Goal: Entertainment & Leisure: Consume media (video, audio)

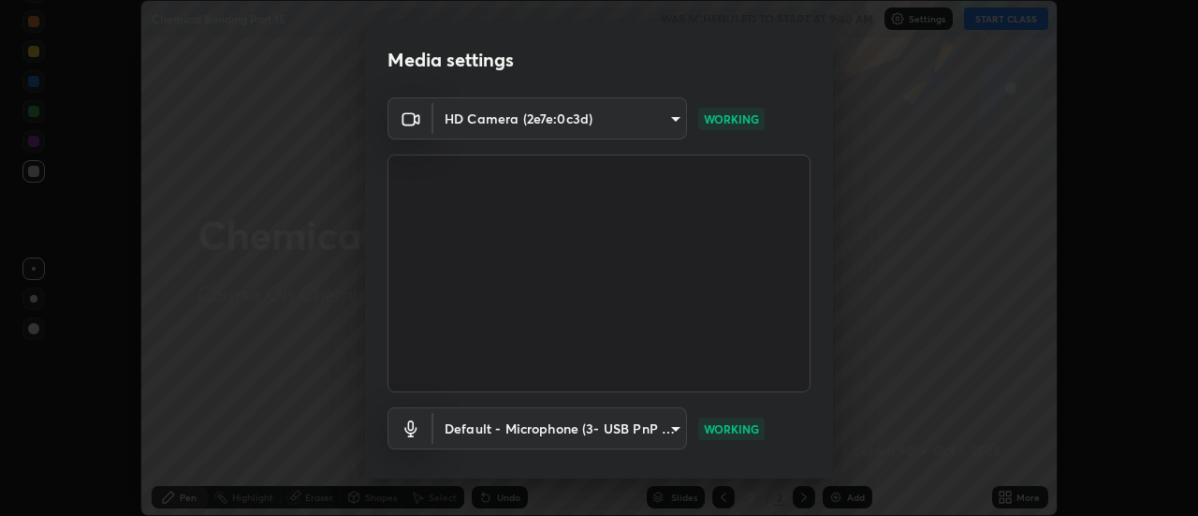
scroll to position [98, 0]
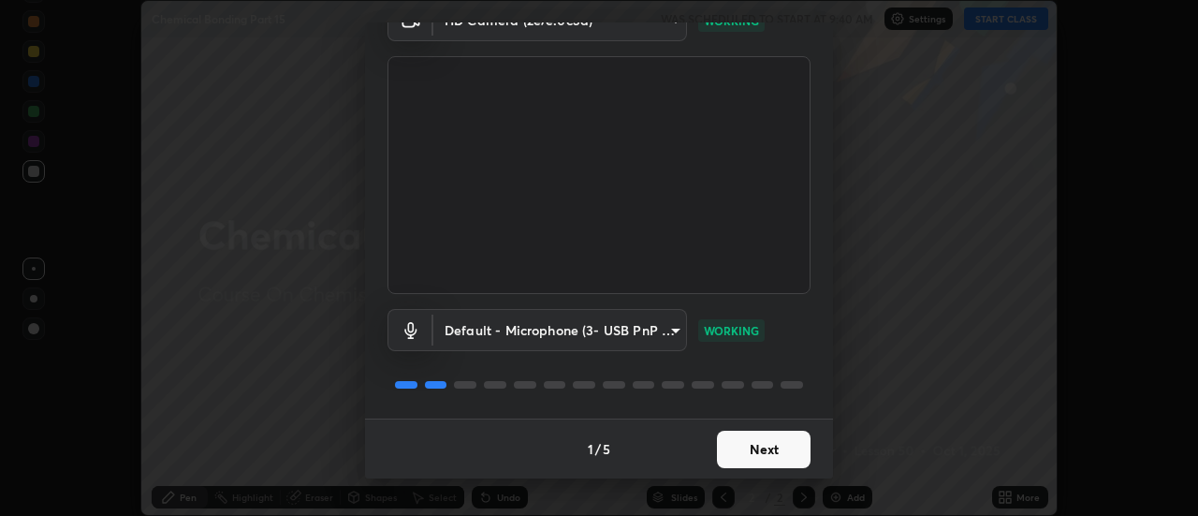
click at [774, 445] on button "Next" at bounding box center [764, 448] width 94 height 37
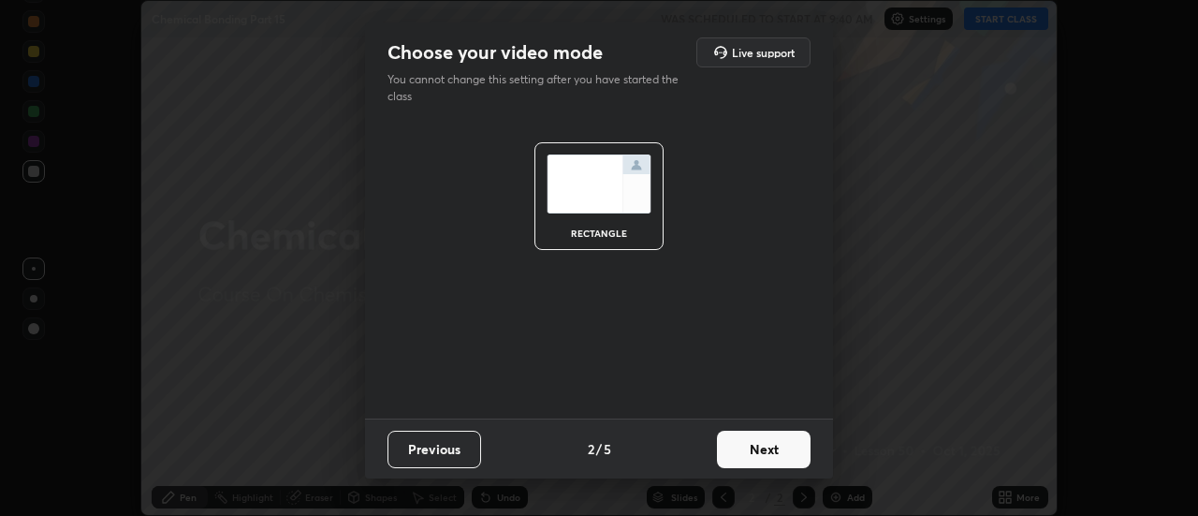
scroll to position [0, 0]
click at [768, 450] on button "Next" at bounding box center [764, 448] width 94 height 37
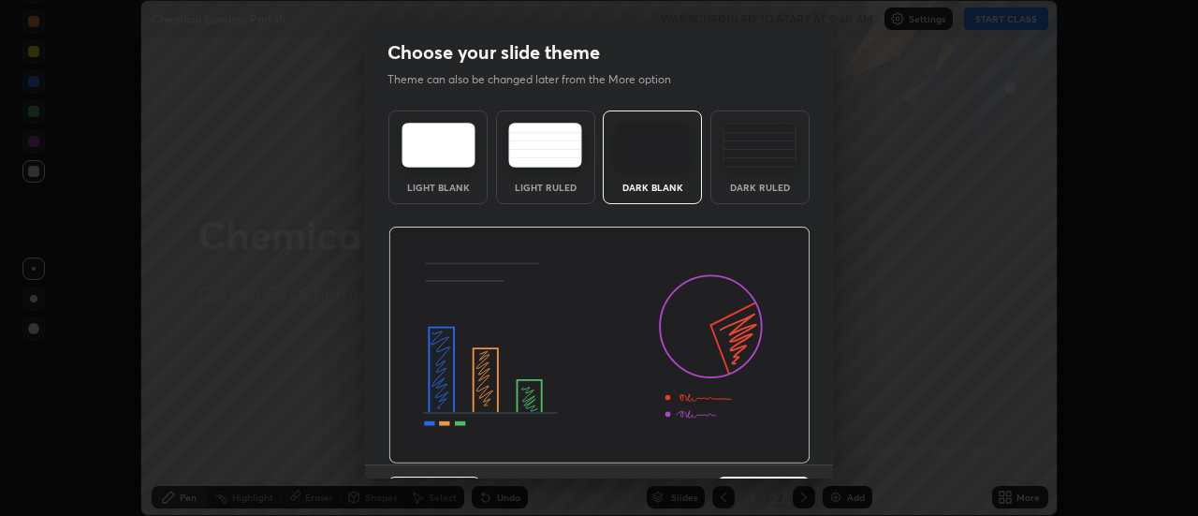
scroll to position [46, 0]
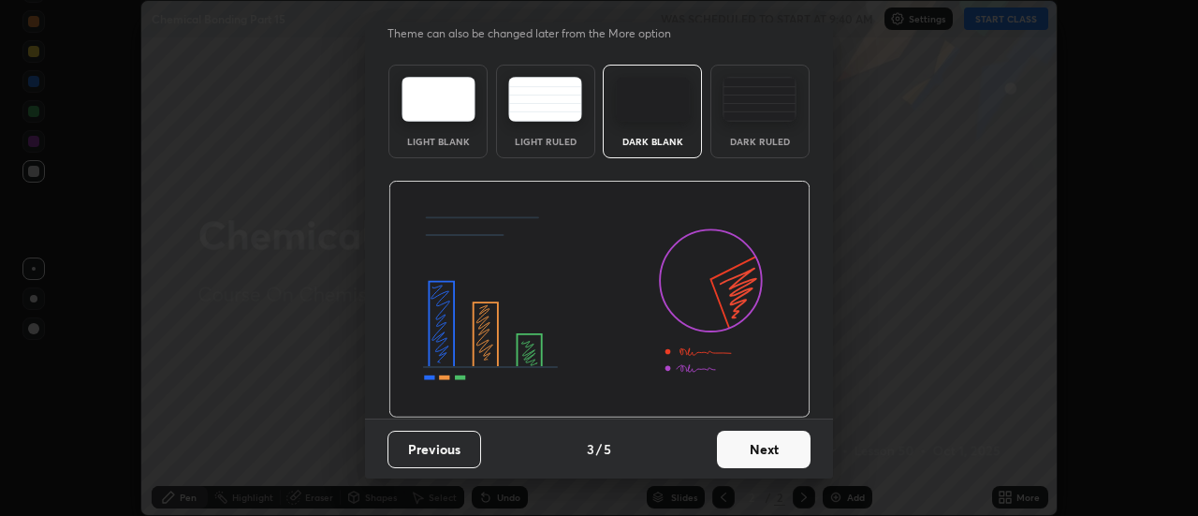
click at [768, 449] on button "Next" at bounding box center [764, 448] width 94 height 37
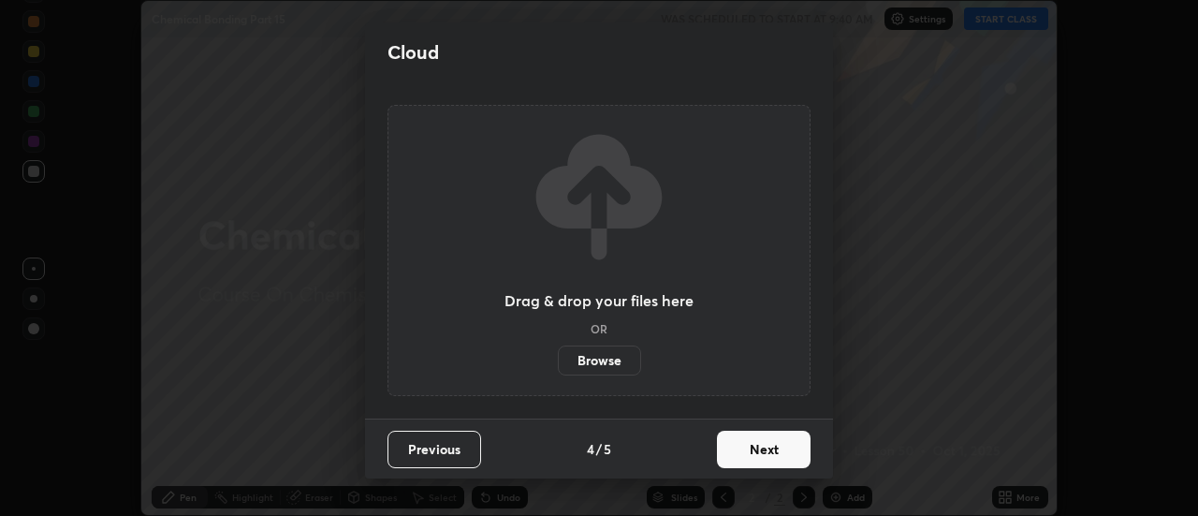
scroll to position [0, 0]
click at [772, 454] on button "Next" at bounding box center [764, 448] width 94 height 37
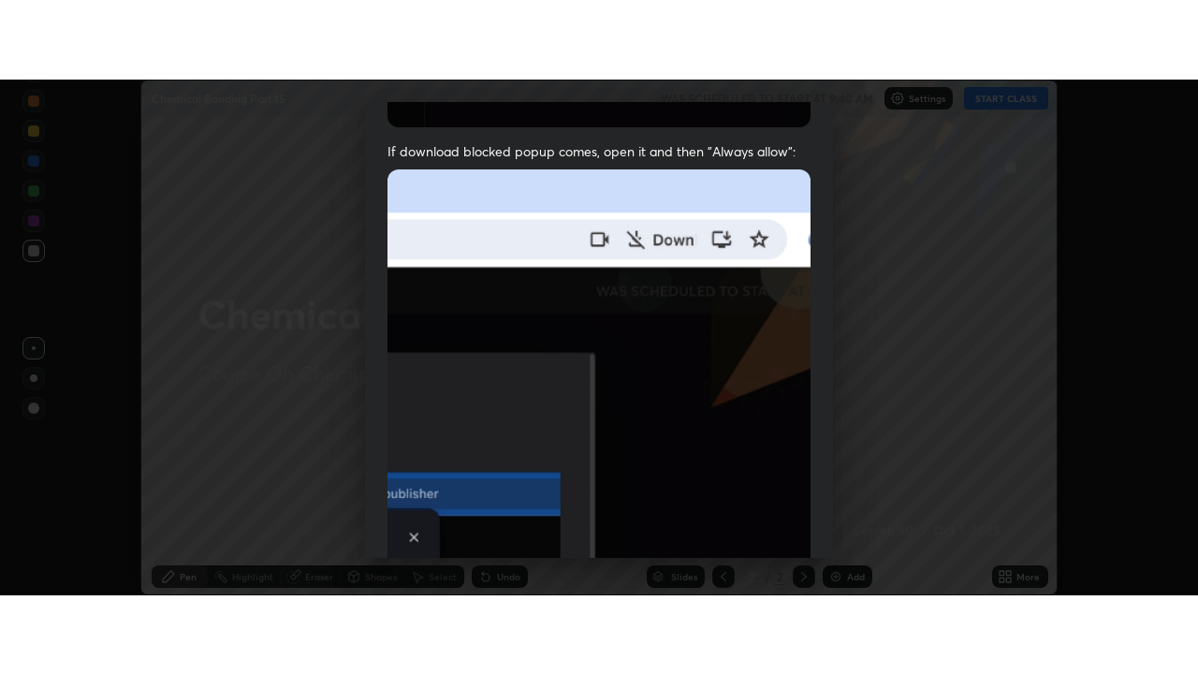
scroll to position [480, 0]
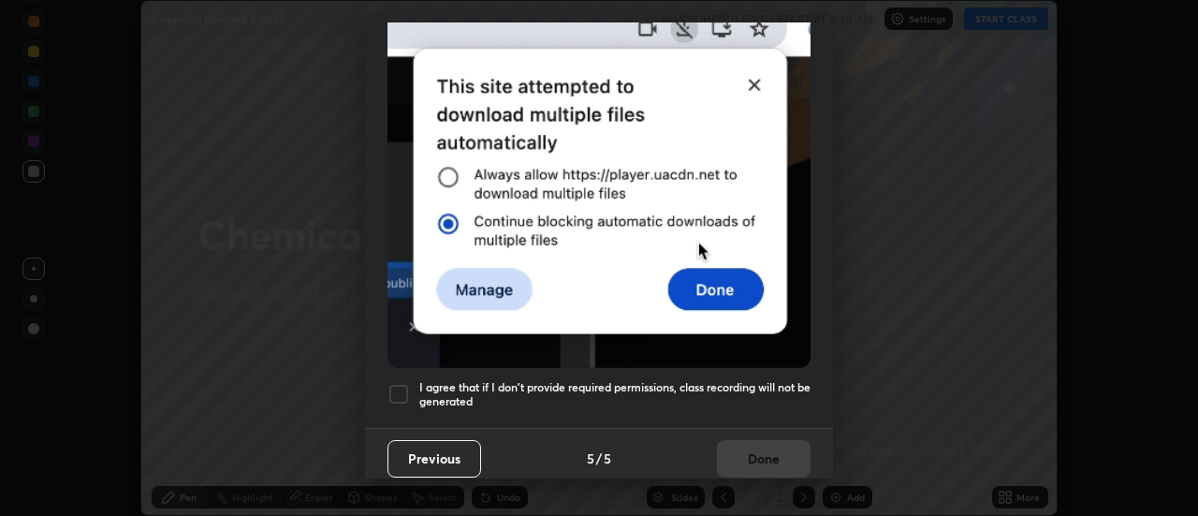
click at [397, 383] on div at bounding box center [398, 394] width 22 height 22
click at [751, 452] on button "Done" at bounding box center [764, 458] width 94 height 37
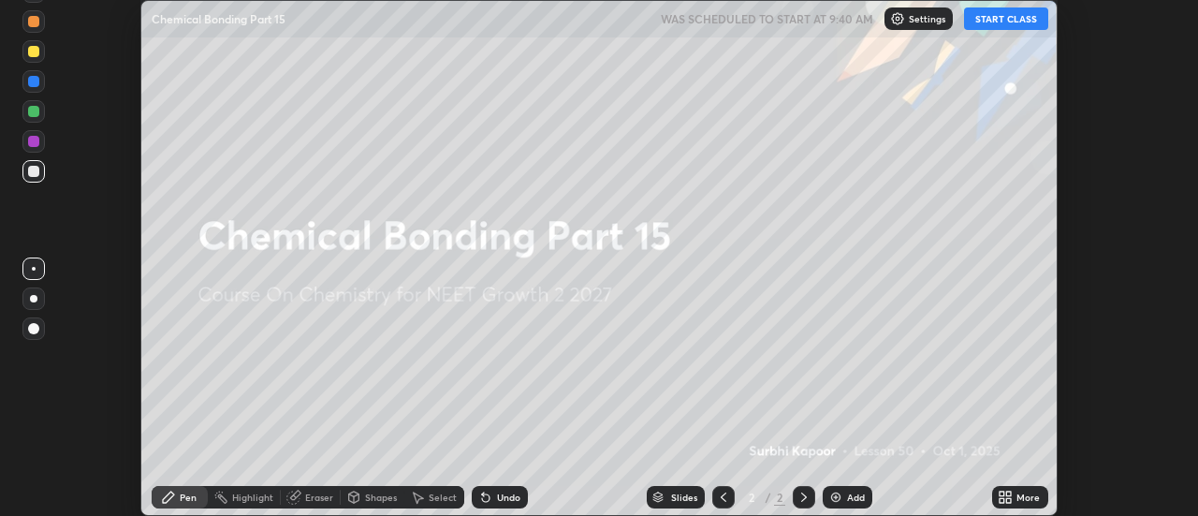
click at [1002, 21] on button "START CLASS" at bounding box center [1006, 18] width 84 height 22
click at [1018, 497] on div "More" at bounding box center [1027, 496] width 23 height 9
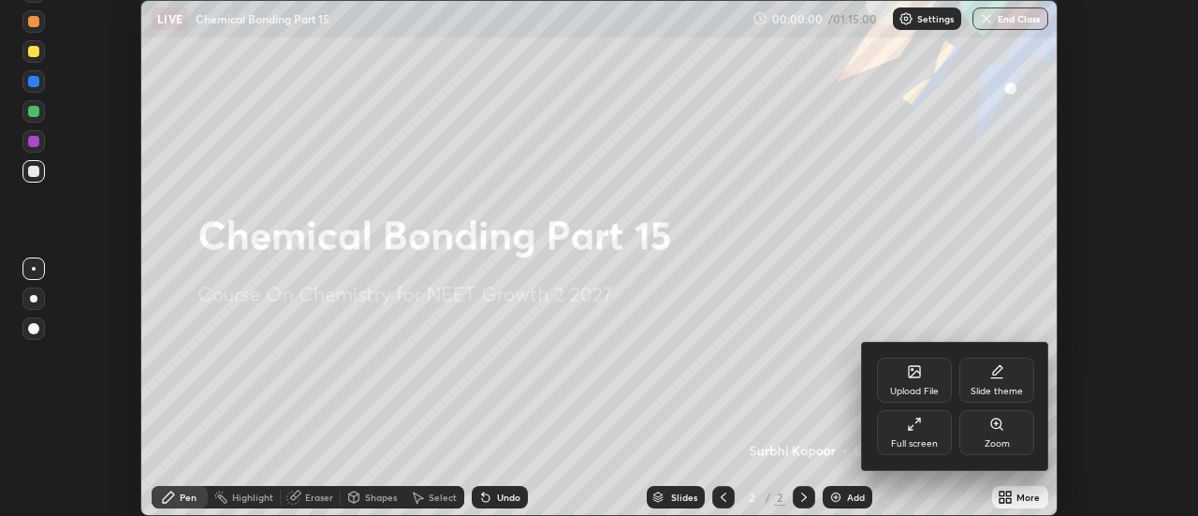
click at [910, 435] on div "Full screen" at bounding box center [914, 432] width 75 height 45
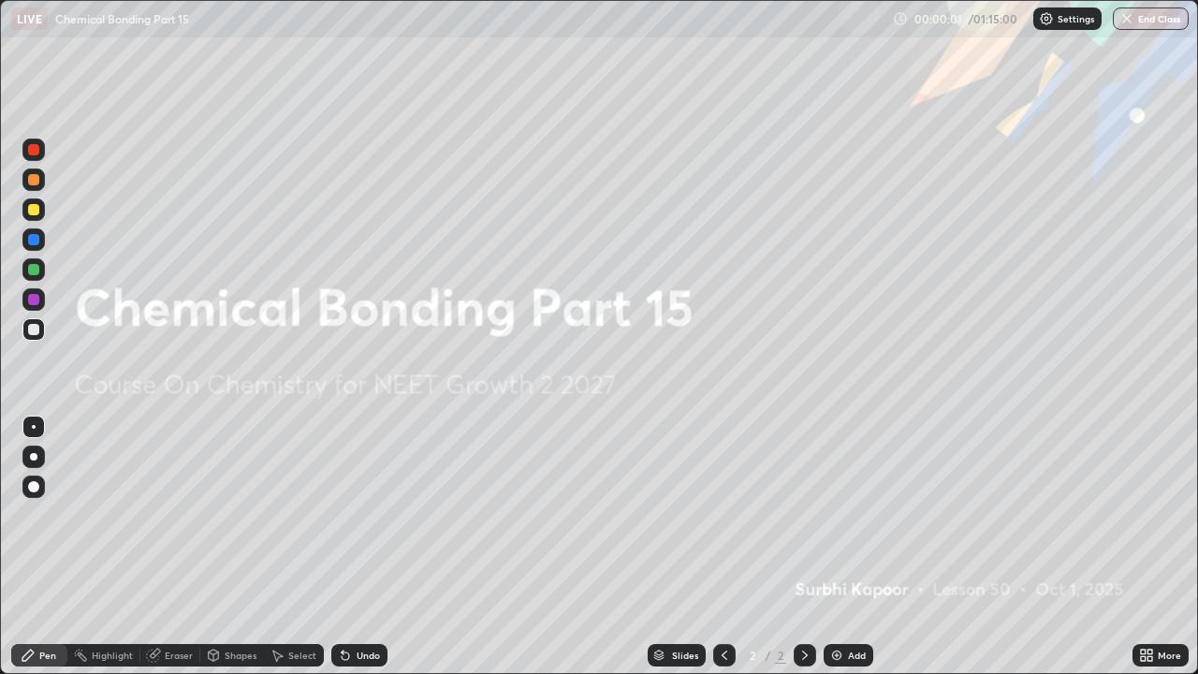
scroll to position [674, 1198]
click at [854, 515] on div "Add" at bounding box center [857, 654] width 18 height 9
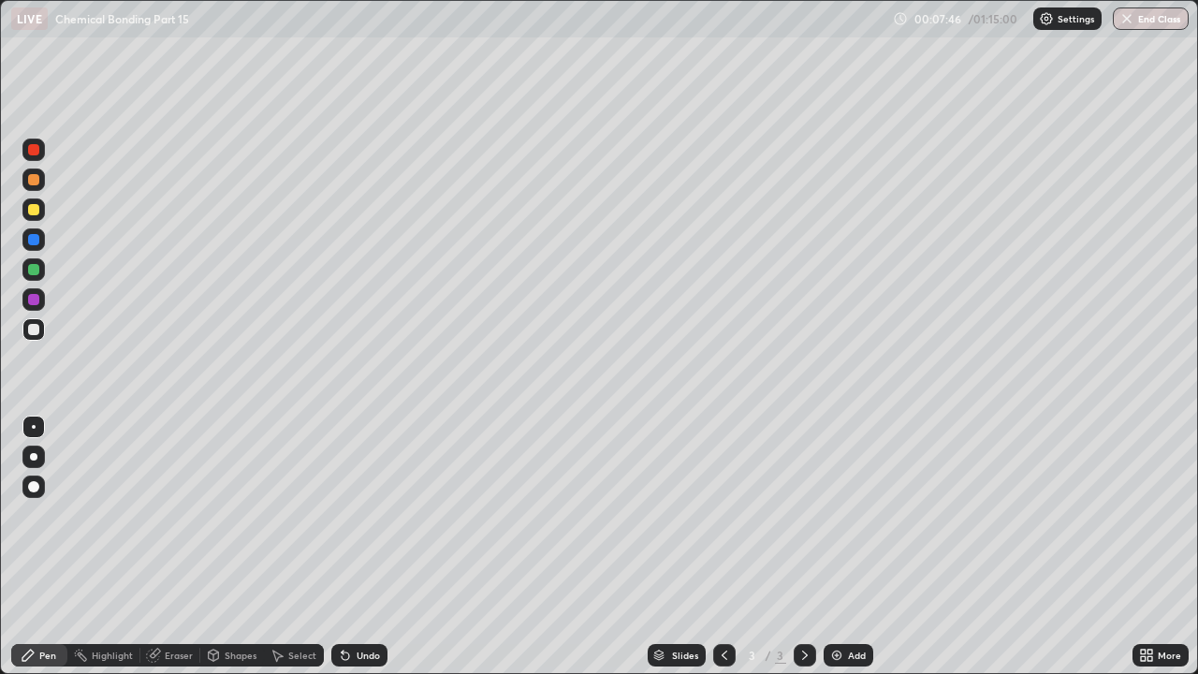
click at [857, 515] on div "Add" at bounding box center [857, 654] width 18 height 9
click at [724, 515] on icon at bounding box center [724, 655] width 15 height 15
click at [804, 515] on icon at bounding box center [805, 654] width 6 height 9
click at [849, 515] on div "Add" at bounding box center [857, 654] width 18 height 9
click at [839, 515] on img at bounding box center [836, 655] width 15 height 15
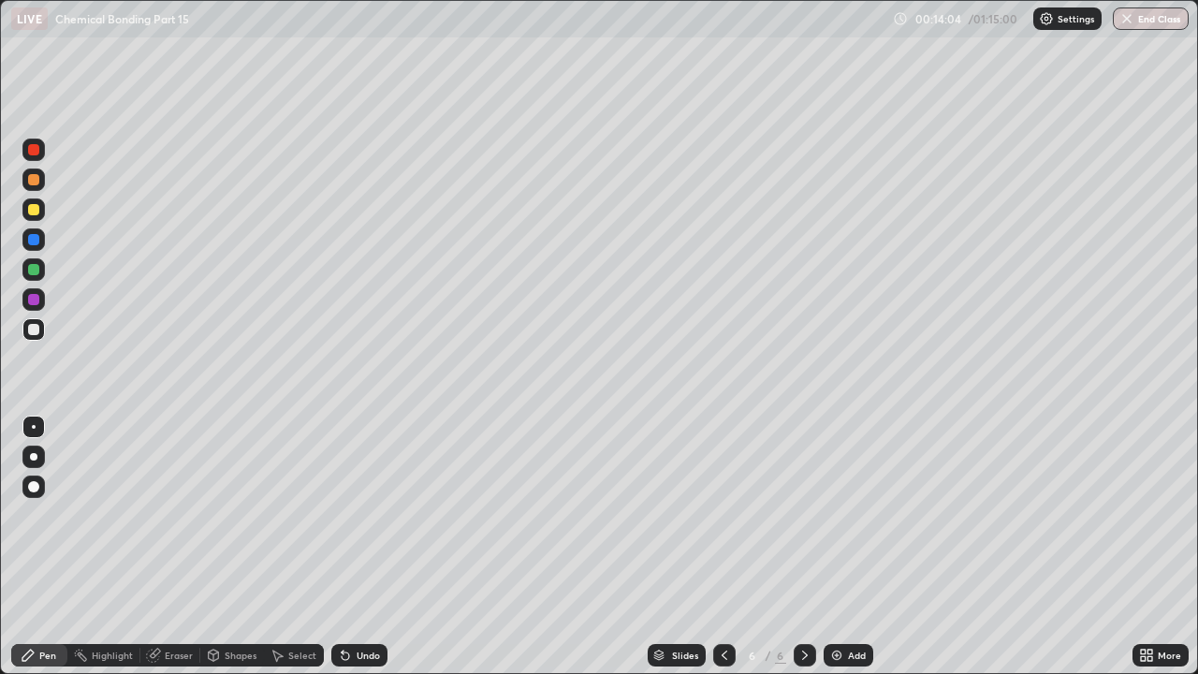
click at [722, 515] on icon at bounding box center [724, 655] width 15 height 15
click at [800, 515] on icon at bounding box center [804, 655] width 15 height 15
click at [725, 515] on icon at bounding box center [724, 655] width 15 height 15
click at [803, 515] on icon at bounding box center [804, 655] width 15 height 15
click at [722, 515] on icon at bounding box center [724, 655] width 15 height 15
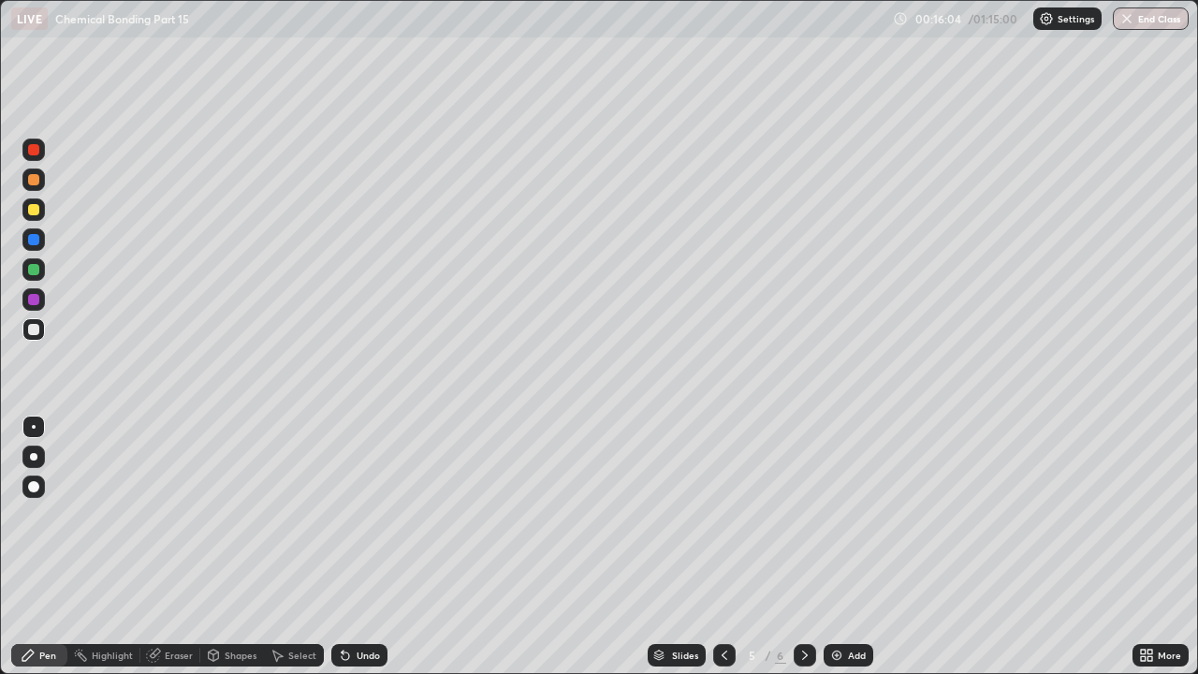
click at [804, 515] on icon at bounding box center [804, 655] width 15 height 15
click at [731, 515] on div at bounding box center [724, 655] width 22 height 22
click at [803, 515] on icon at bounding box center [804, 655] width 15 height 15
click at [725, 515] on icon at bounding box center [724, 655] width 15 height 15
click at [803, 515] on icon at bounding box center [804, 655] width 15 height 15
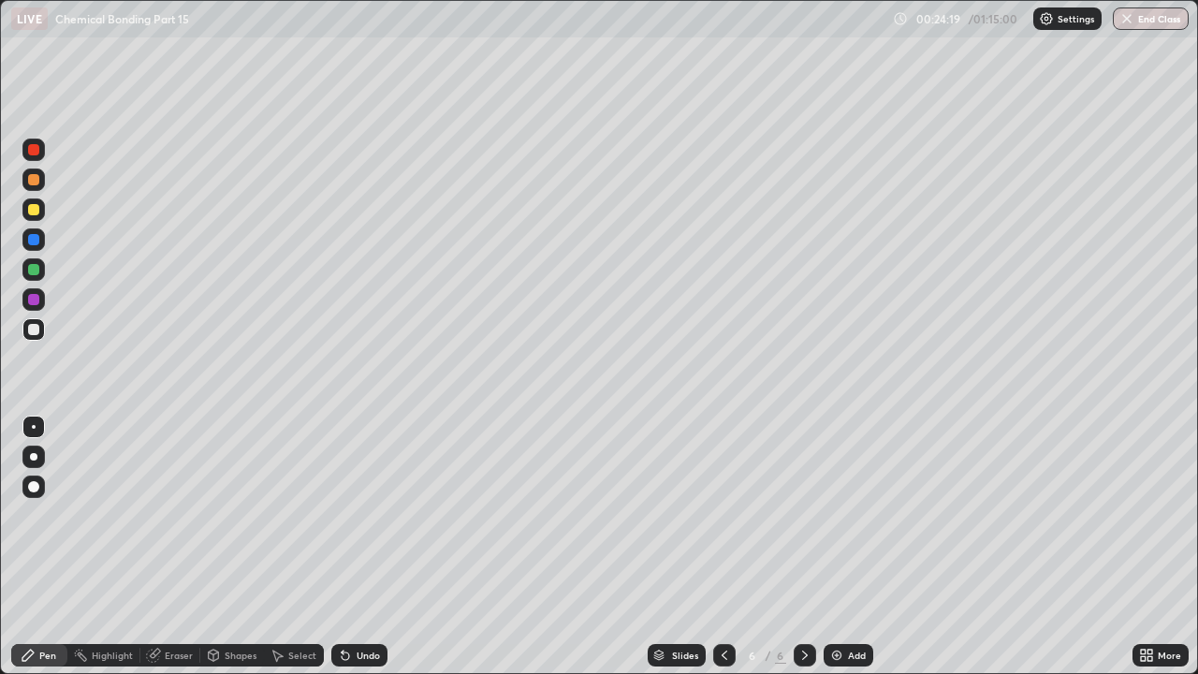
click at [841, 515] on img at bounding box center [836, 655] width 15 height 15
click at [367, 515] on div "Undo" at bounding box center [359, 655] width 56 height 22
click at [184, 515] on div "Eraser" at bounding box center [179, 654] width 28 height 9
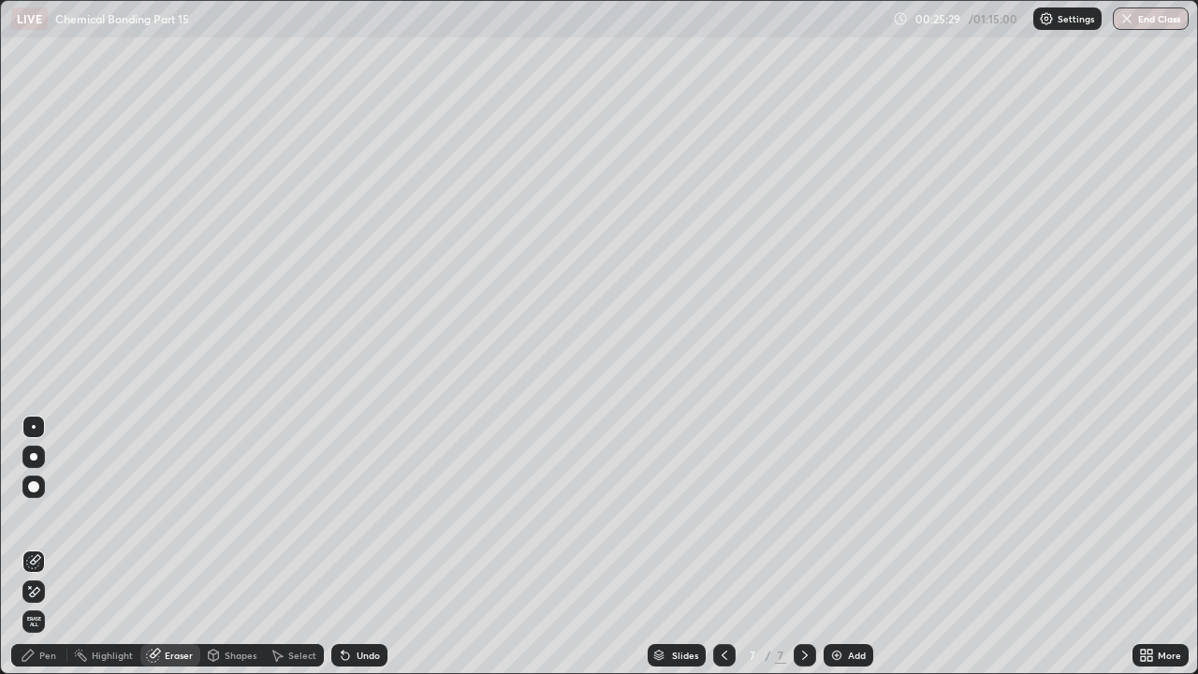
click at [57, 515] on div "Pen" at bounding box center [39, 655] width 56 height 22
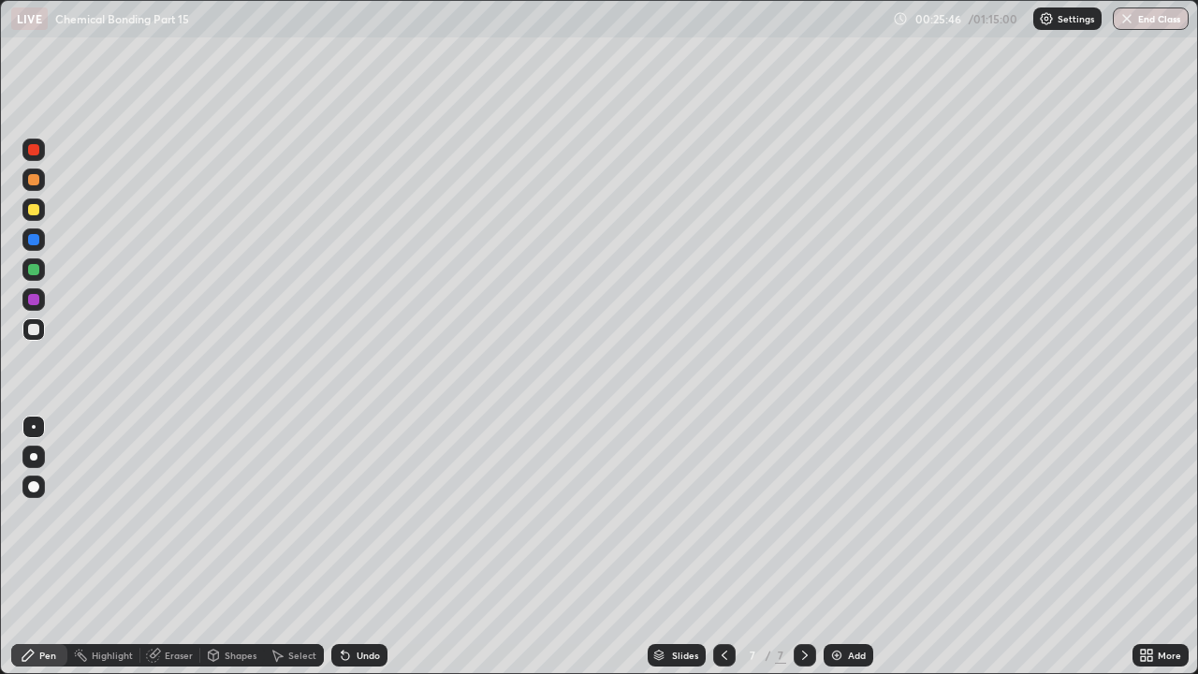
click at [722, 515] on icon at bounding box center [724, 655] width 15 height 15
click at [811, 515] on div at bounding box center [805, 655] width 22 height 22
click at [803, 515] on icon at bounding box center [804, 655] width 15 height 15
click at [722, 515] on icon at bounding box center [724, 655] width 15 height 15
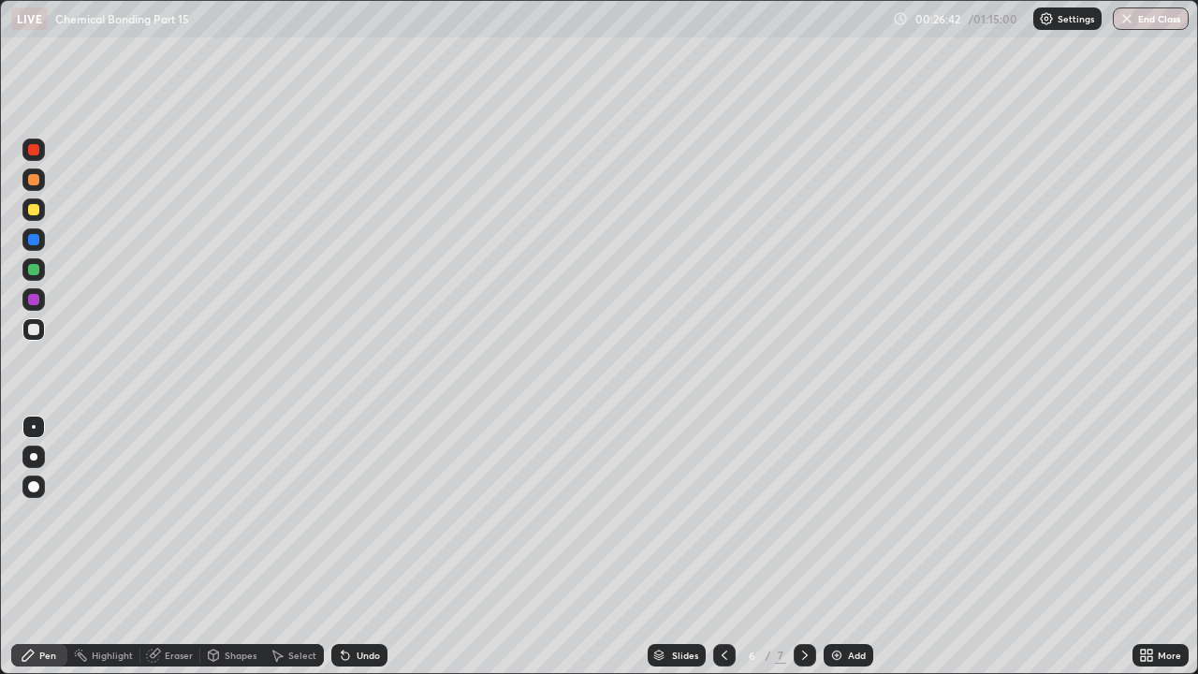
click at [803, 515] on icon at bounding box center [804, 655] width 15 height 15
click at [848, 515] on div "Add" at bounding box center [857, 654] width 18 height 9
click at [723, 515] on icon at bounding box center [725, 654] width 6 height 9
click at [722, 515] on icon at bounding box center [724, 655] width 15 height 15
click at [723, 515] on icon at bounding box center [724, 655] width 15 height 15
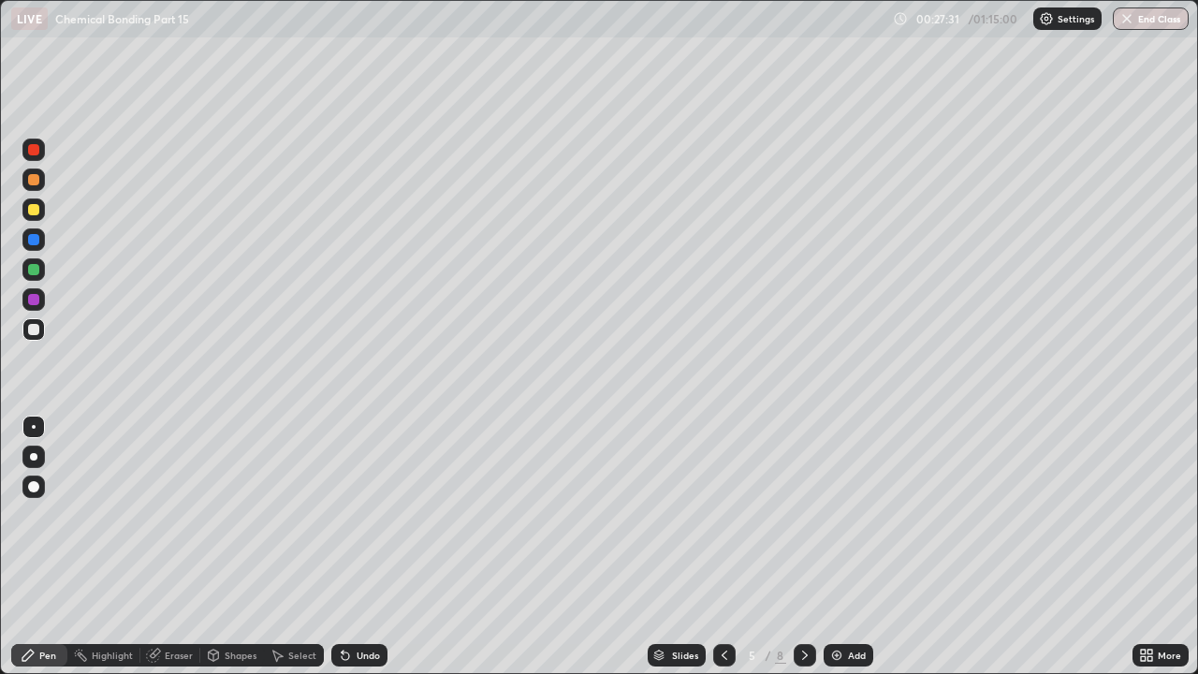
click at [803, 515] on icon at bounding box center [804, 655] width 15 height 15
click at [806, 515] on icon at bounding box center [804, 655] width 15 height 15
click at [378, 515] on div "Undo" at bounding box center [359, 655] width 56 height 22
click at [372, 515] on div "Undo" at bounding box center [368, 654] width 23 height 9
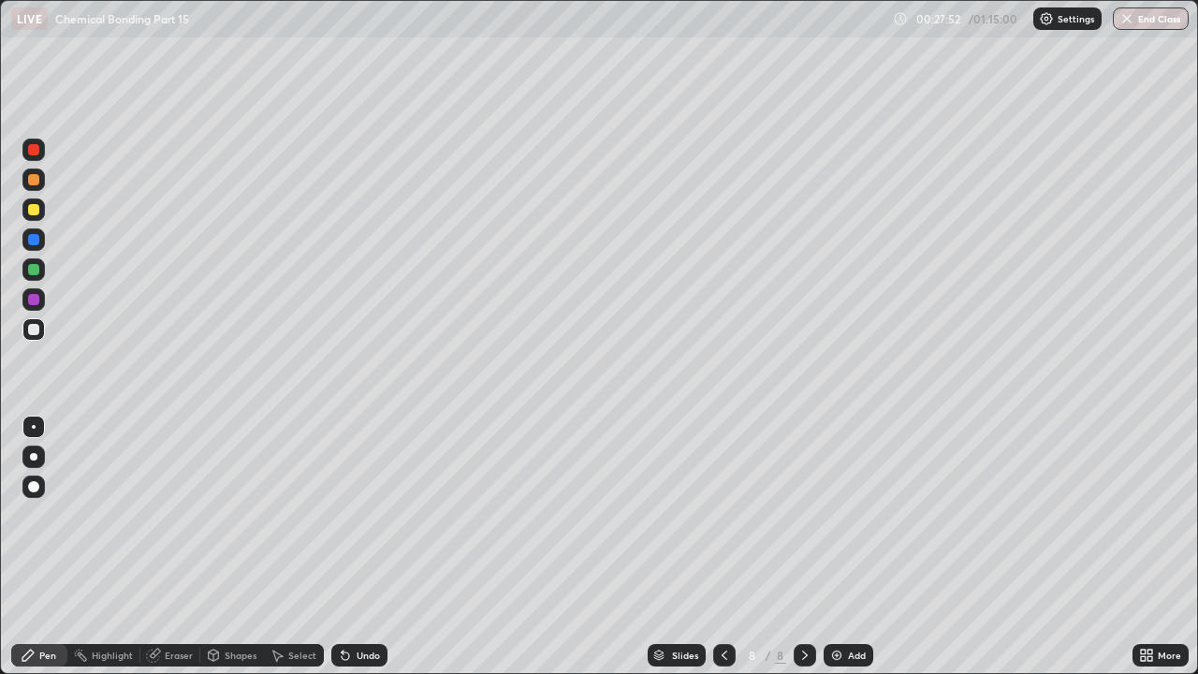
click at [371, 515] on div "Undo" at bounding box center [359, 655] width 56 height 22
click at [370, 515] on div "Undo" at bounding box center [368, 654] width 23 height 9
click at [368, 515] on div "Undo" at bounding box center [368, 654] width 23 height 9
click at [376, 515] on div "Undo" at bounding box center [368, 654] width 23 height 9
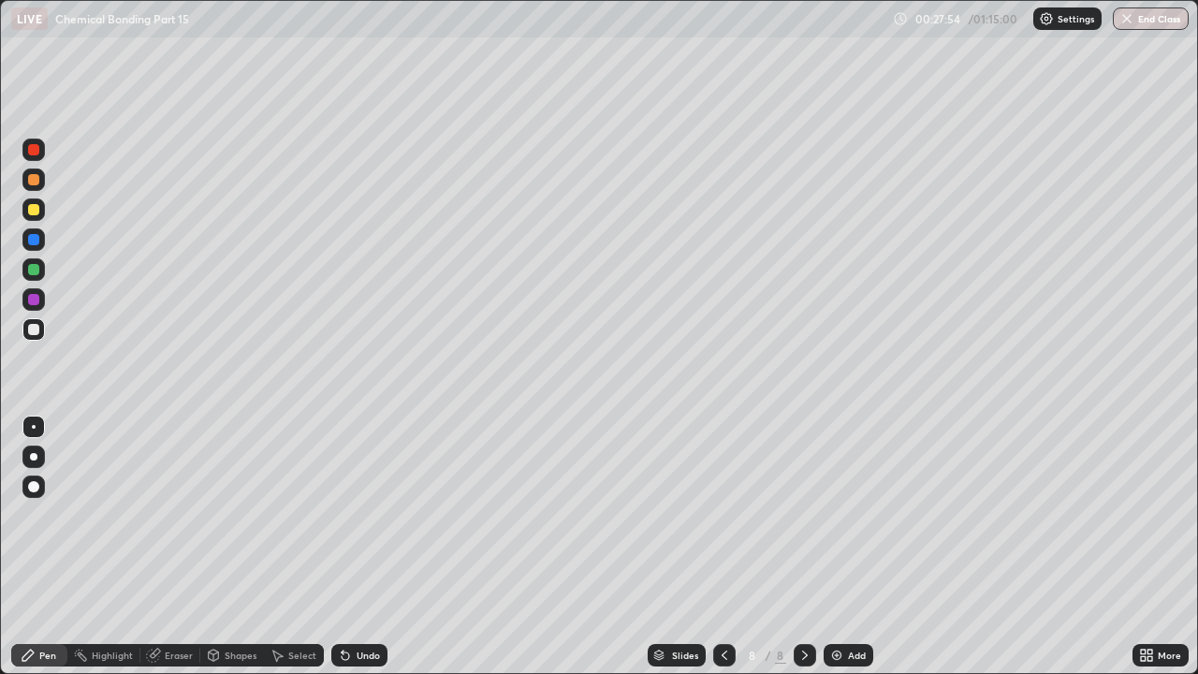
click at [369, 515] on div "Undo" at bounding box center [359, 655] width 56 height 22
click at [168, 515] on div "Eraser" at bounding box center [179, 654] width 28 height 9
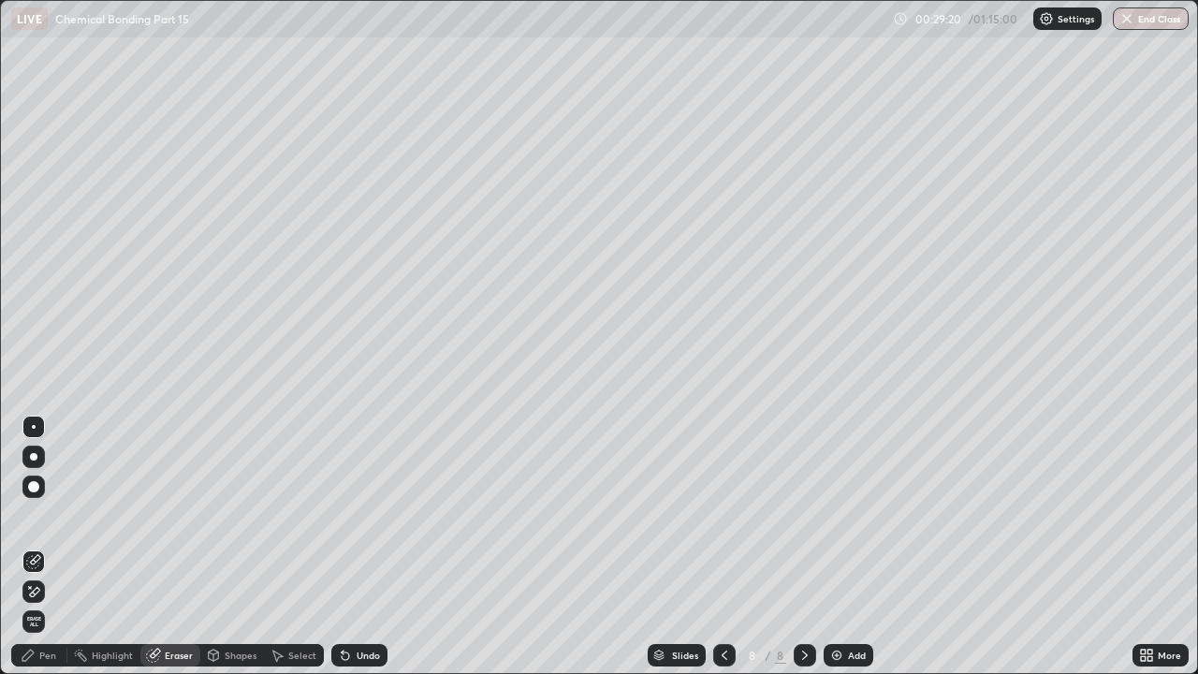
click at [44, 515] on div "Pen" at bounding box center [47, 654] width 17 height 9
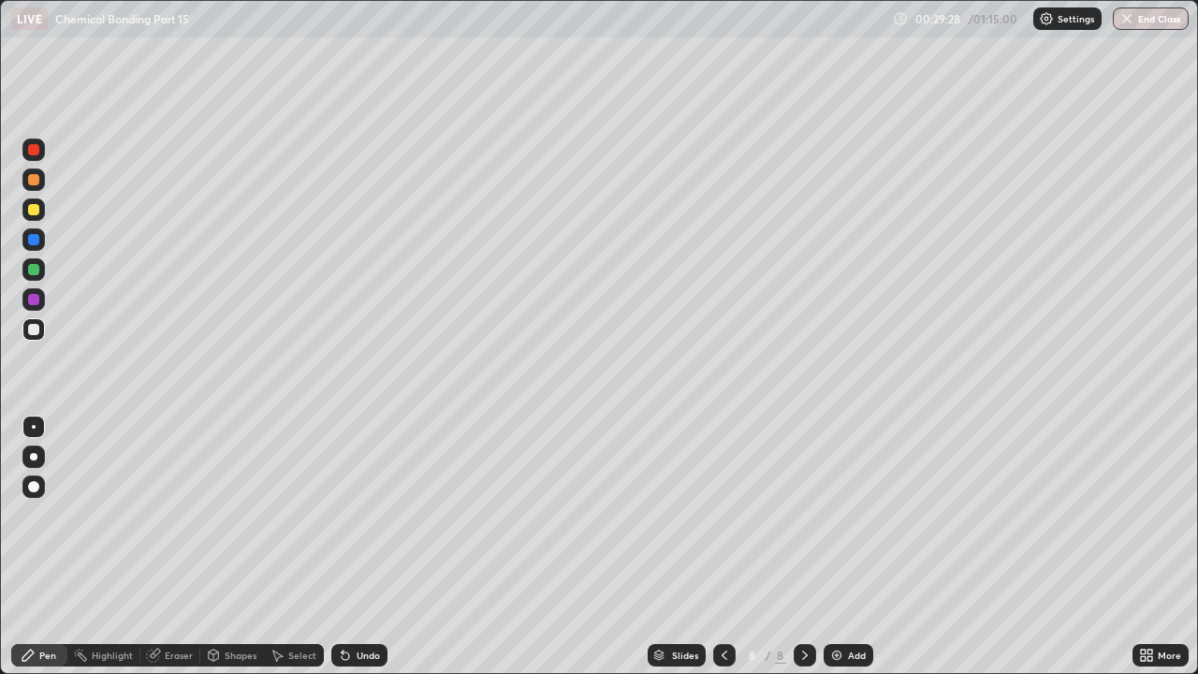
click at [722, 515] on icon at bounding box center [724, 655] width 15 height 15
click at [717, 515] on icon at bounding box center [724, 655] width 15 height 15
click at [802, 515] on icon at bounding box center [804, 655] width 15 height 15
click at [801, 515] on icon at bounding box center [804, 655] width 15 height 15
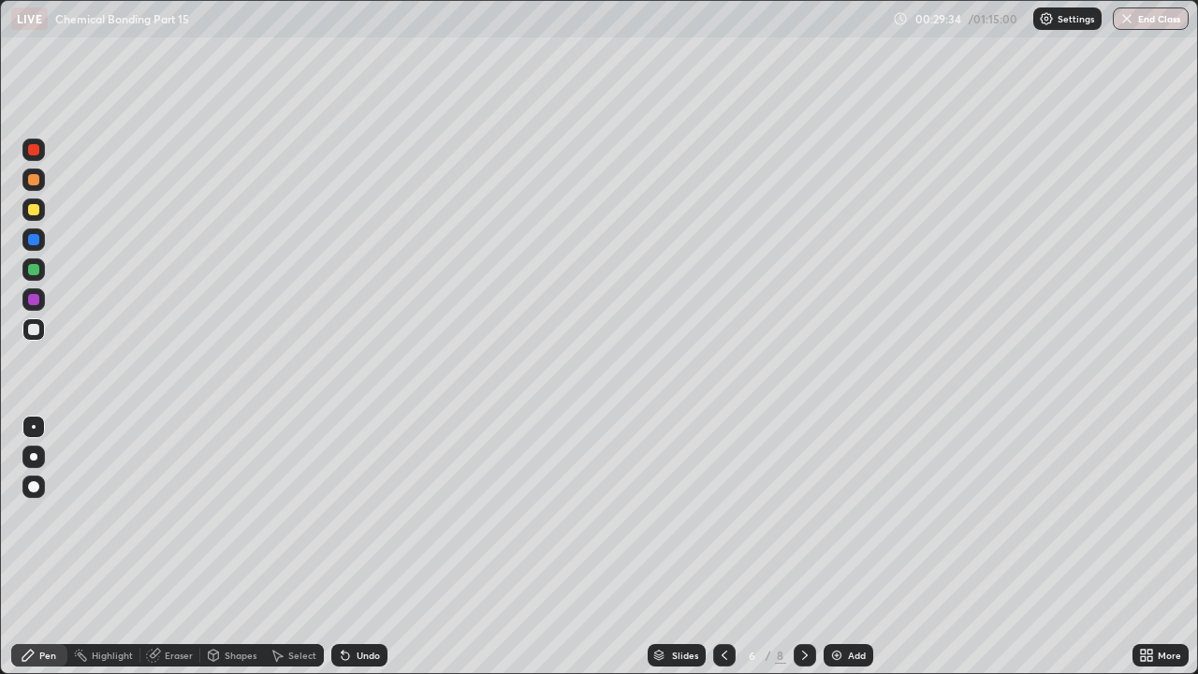
click at [803, 515] on icon at bounding box center [804, 655] width 15 height 15
click at [173, 515] on div "Eraser" at bounding box center [179, 654] width 28 height 9
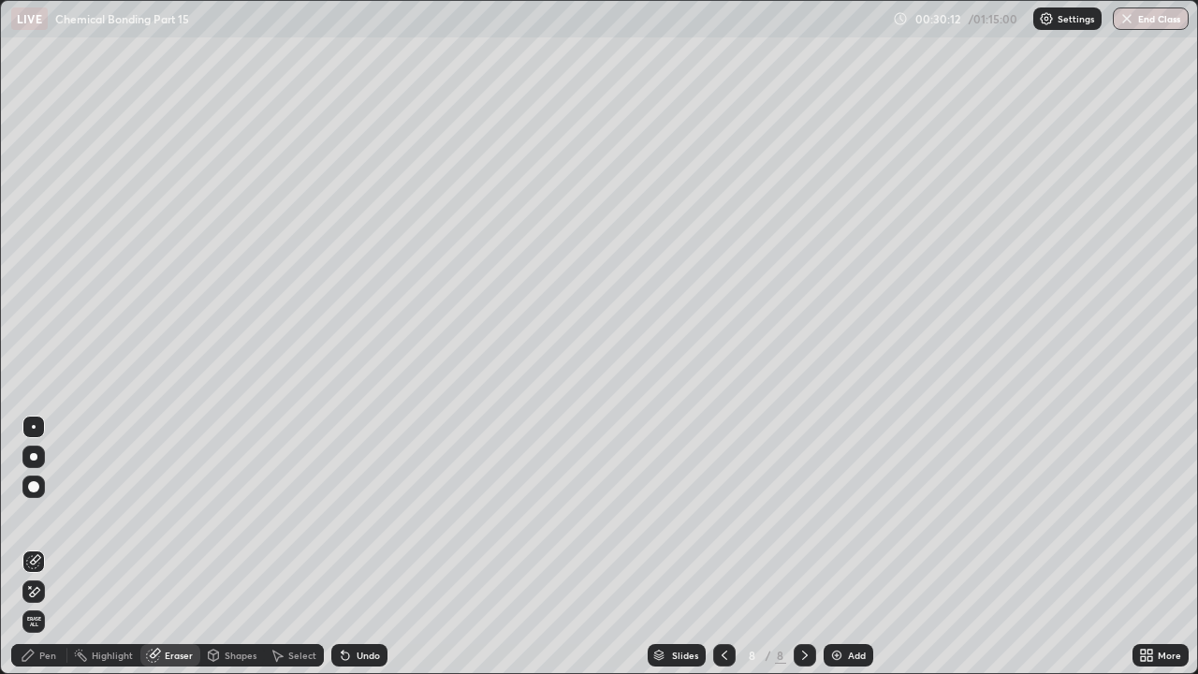
click at [40, 515] on div "Pen" at bounding box center [39, 655] width 56 height 22
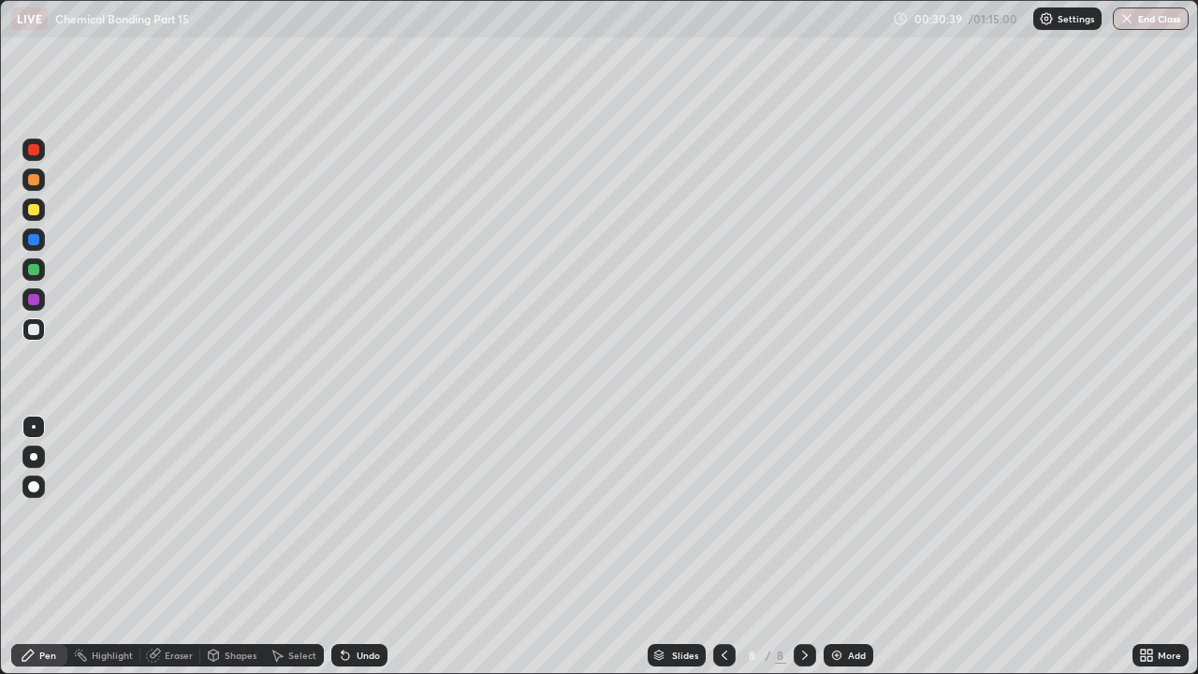
click at [722, 515] on icon at bounding box center [724, 655] width 15 height 15
click at [803, 515] on icon at bounding box center [804, 655] width 15 height 15
click at [847, 515] on div "Add" at bounding box center [849, 655] width 50 height 22
click at [855, 515] on div "Add" at bounding box center [857, 654] width 18 height 9
click at [722, 515] on icon at bounding box center [723, 655] width 15 height 15
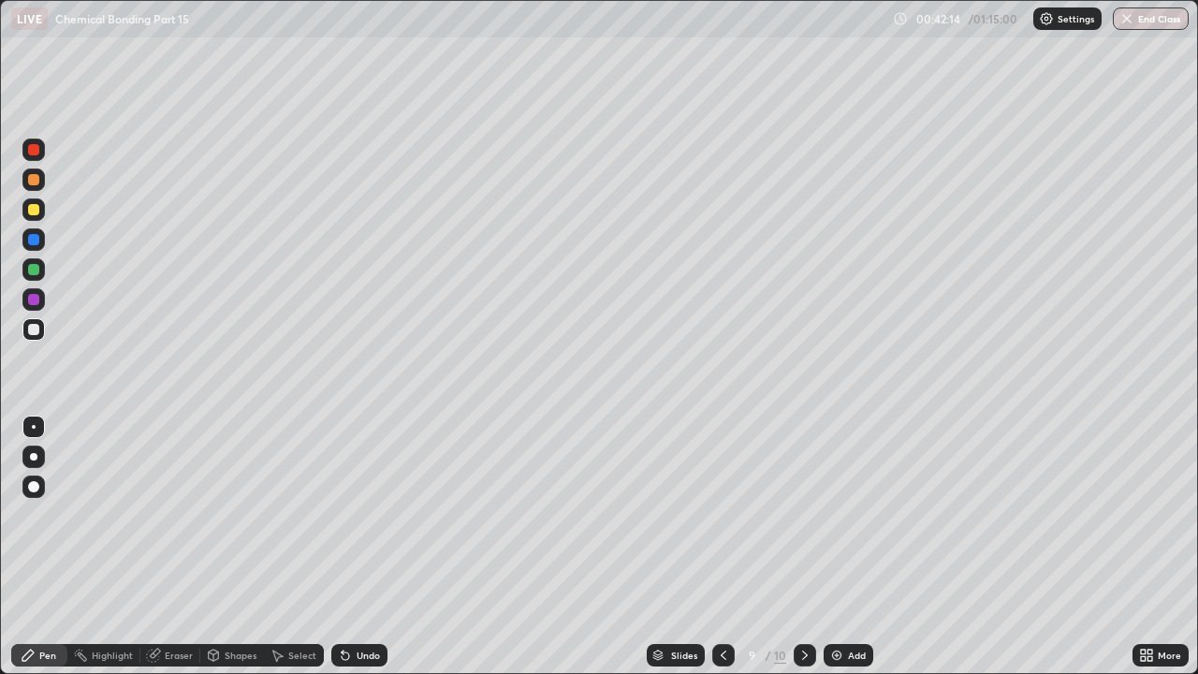
click at [803, 515] on icon at bounding box center [804, 655] width 15 height 15
click at [723, 515] on icon at bounding box center [723, 655] width 15 height 15
click at [811, 515] on div at bounding box center [805, 655] width 22 height 22
click at [722, 515] on icon at bounding box center [723, 655] width 15 height 15
click at [804, 515] on icon at bounding box center [804, 655] width 15 height 15
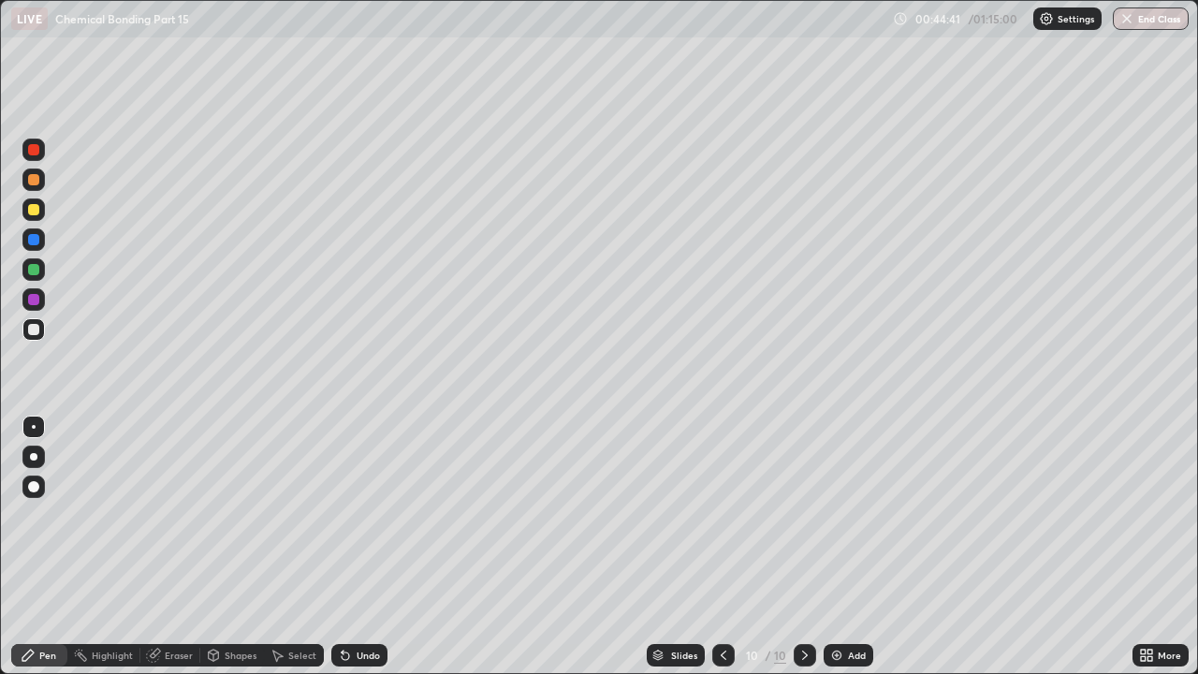
click at [172, 515] on div "Eraser" at bounding box center [179, 654] width 28 height 9
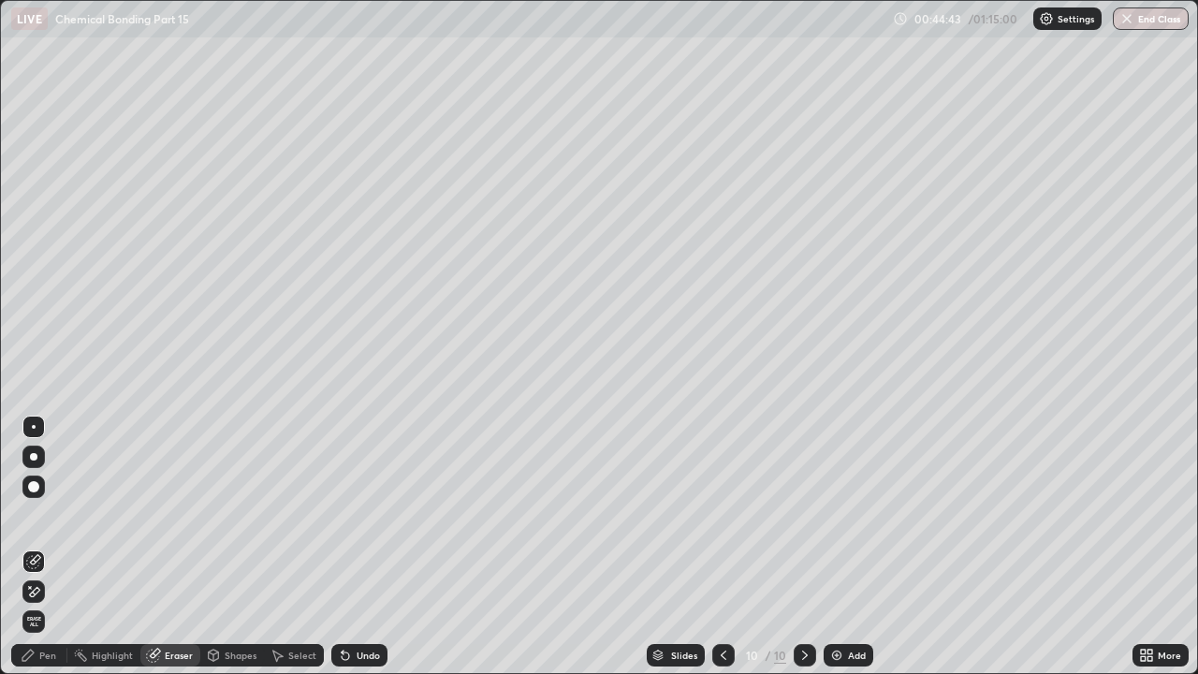
click at [51, 515] on div "Pen" at bounding box center [47, 654] width 17 height 9
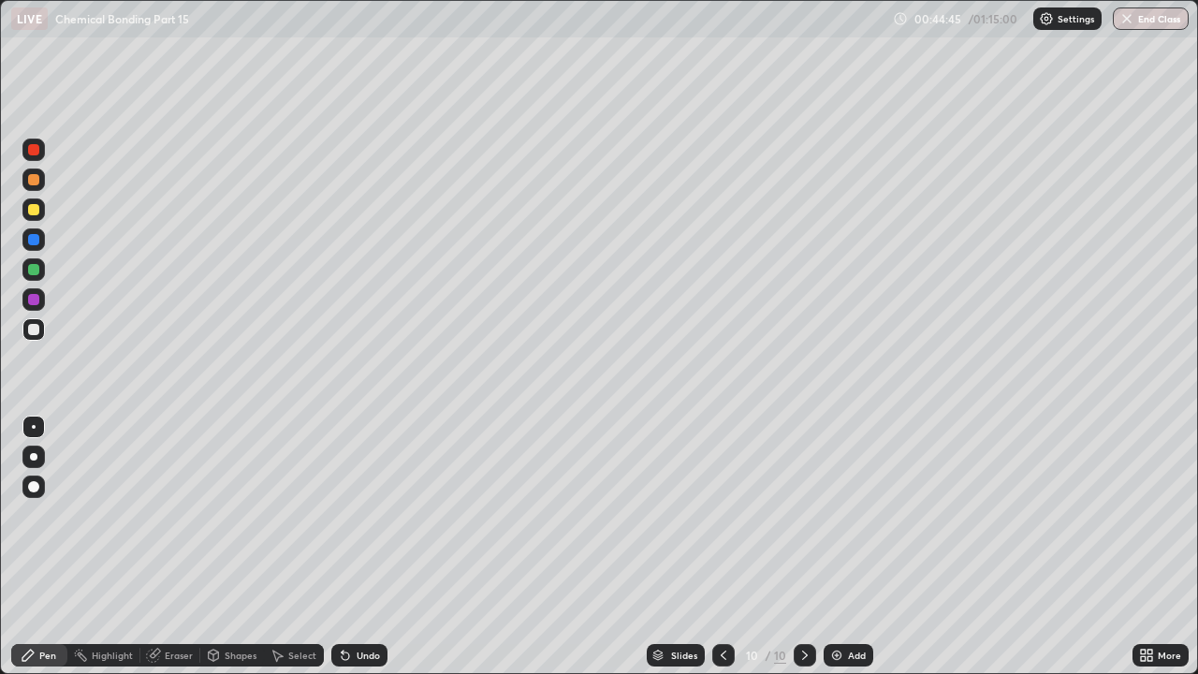
click at [182, 515] on div "Eraser" at bounding box center [179, 654] width 28 height 9
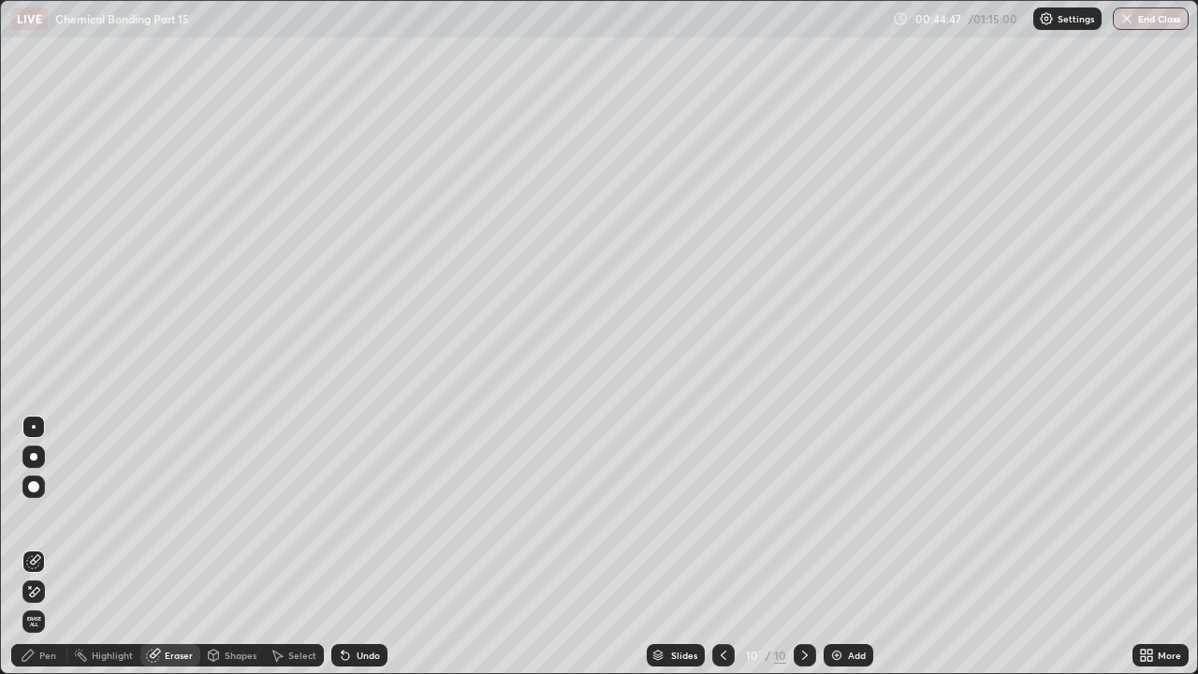
click at [46, 515] on div "Pen" at bounding box center [47, 654] width 17 height 9
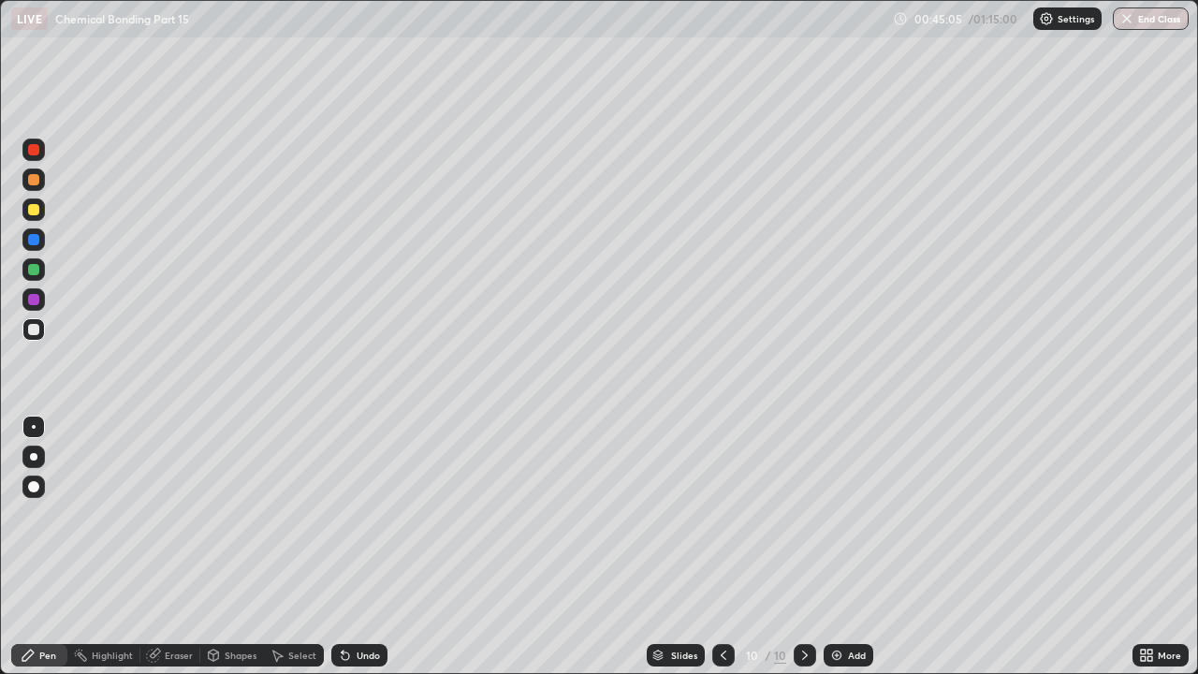
click at [855, 515] on div "Add" at bounding box center [857, 654] width 18 height 9
click at [722, 515] on icon at bounding box center [724, 655] width 15 height 15
click at [805, 515] on icon at bounding box center [804, 655] width 15 height 15
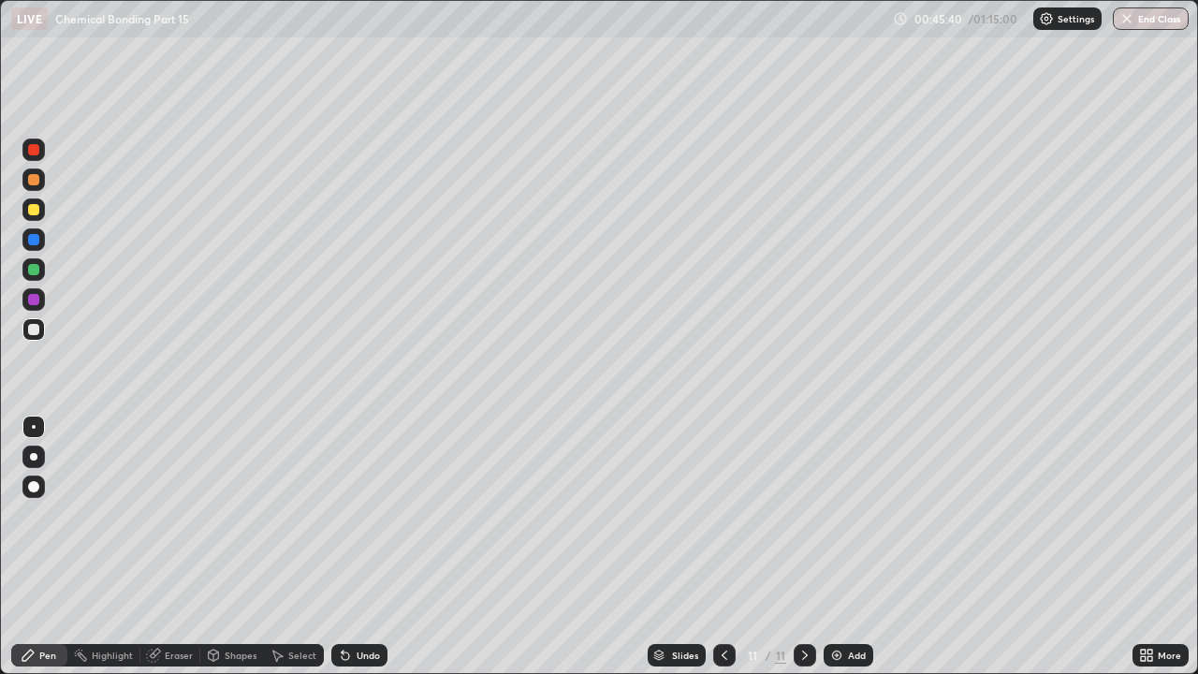
click at [723, 515] on icon at bounding box center [724, 655] width 15 height 15
click at [722, 515] on icon at bounding box center [724, 655] width 15 height 15
click at [803, 515] on icon at bounding box center [804, 655] width 15 height 15
click at [811, 515] on div at bounding box center [805, 655] width 22 height 22
click at [722, 515] on icon at bounding box center [724, 655] width 15 height 15
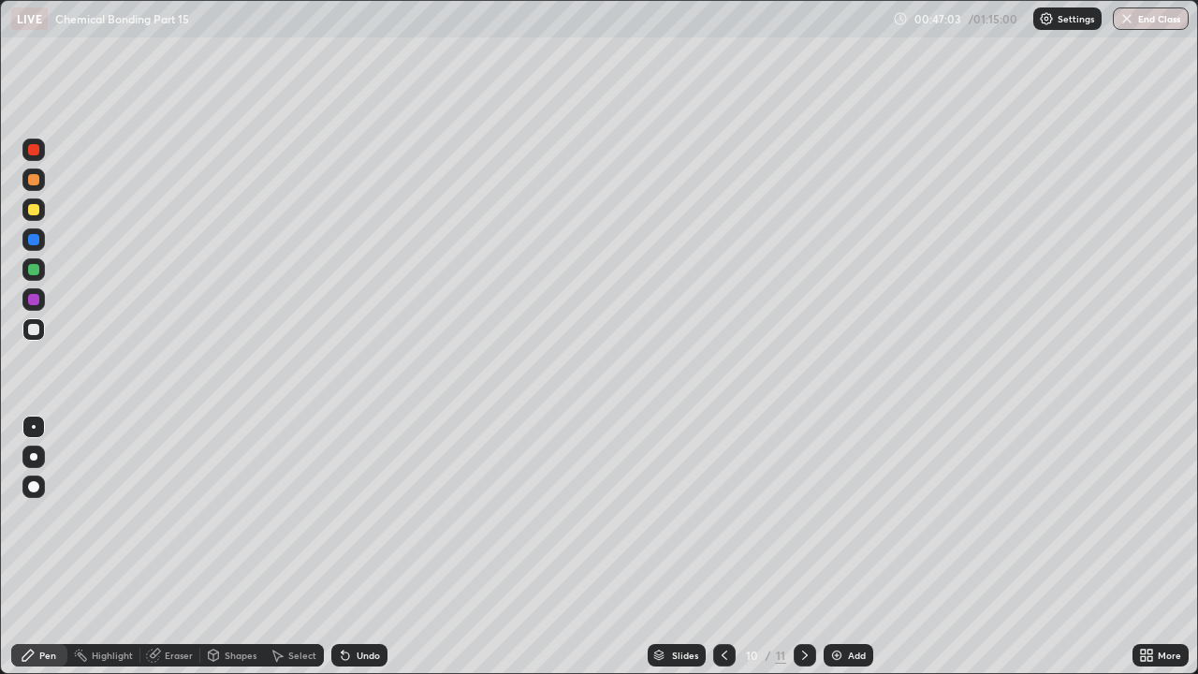
click at [722, 515] on icon at bounding box center [724, 655] width 15 height 15
click at [797, 515] on icon at bounding box center [804, 655] width 15 height 15
click at [803, 515] on icon at bounding box center [804, 655] width 15 height 15
click at [722, 515] on icon at bounding box center [725, 654] width 6 height 9
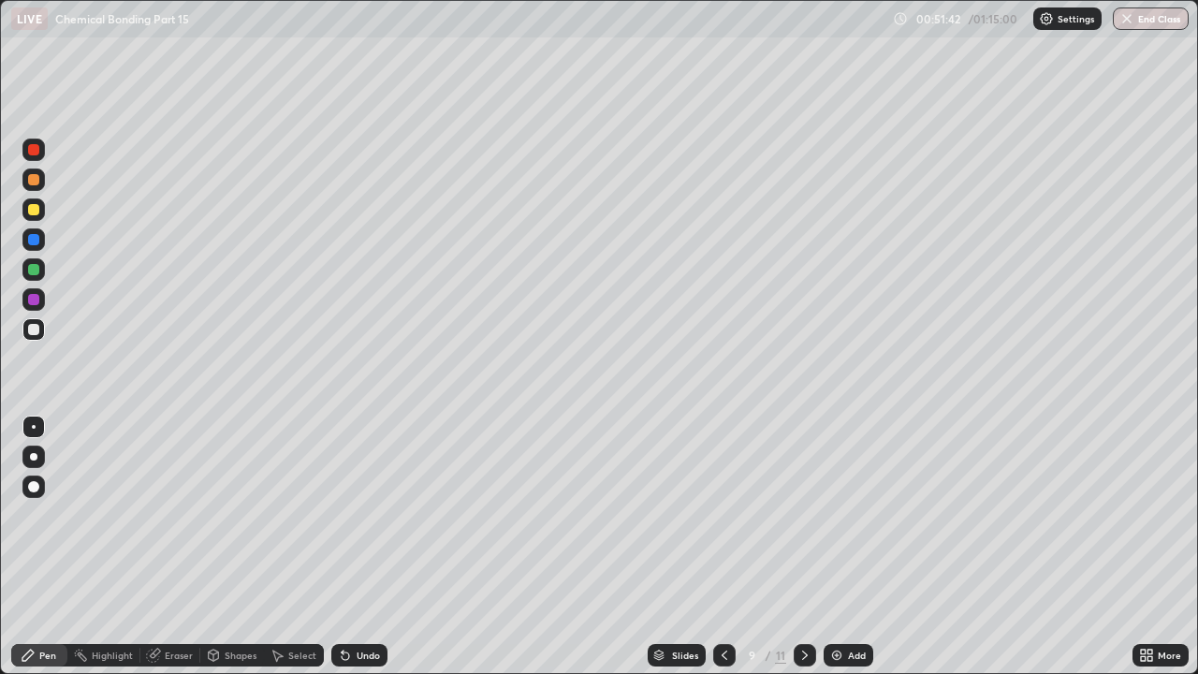
click at [809, 515] on icon at bounding box center [804, 655] width 15 height 15
click at [804, 515] on icon at bounding box center [804, 655] width 15 height 15
click at [722, 515] on icon at bounding box center [725, 654] width 6 height 9
click at [802, 515] on icon at bounding box center [805, 654] width 6 height 9
click at [857, 515] on div "Add" at bounding box center [857, 654] width 18 height 9
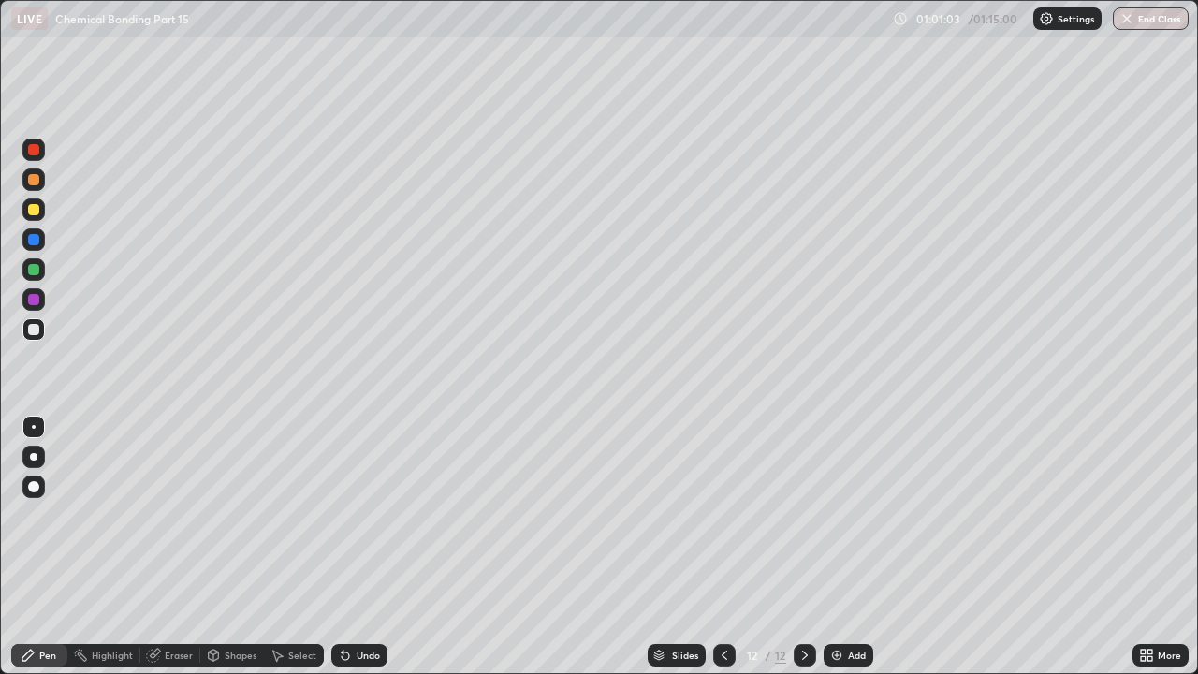
click at [373, 515] on div "Undo" at bounding box center [368, 654] width 23 height 9
click at [723, 515] on icon at bounding box center [724, 655] width 15 height 15
click at [730, 515] on div at bounding box center [724, 655] width 22 height 22
click at [722, 515] on icon at bounding box center [724, 655] width 15 height 15
click at [795, 515] on div at bounding box center [805, 655] width 22 height 22
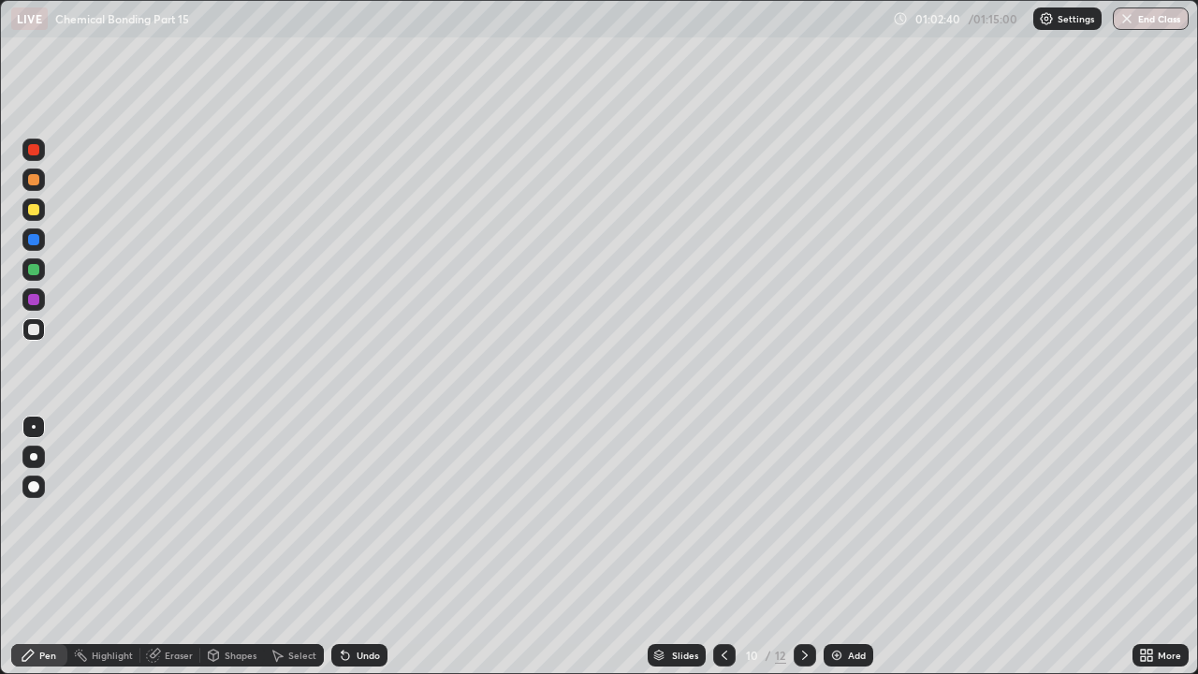
click at [803, 515] on div at bounding box center [805, 655] width 22 height 22
click at [800, 515] on icon at bounding box center [804, 655] width 15 height 15
click at [241, 515] on div "Shapes" at bounding box center [241, 654] width 32 height 9
click at [172, 515] on div "Eraser" at bounding box center [179, 654] width 28 height 9
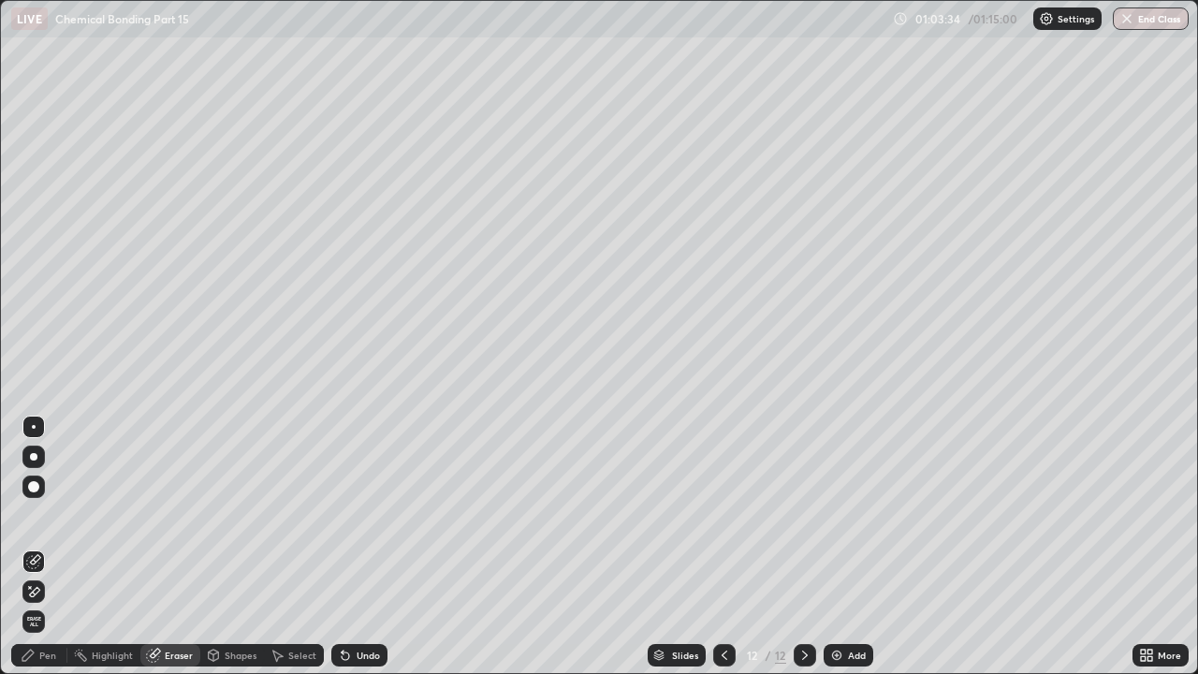
click at [50, 515] on div "Pen" at bounding box center [47, 654] width 17 height 9
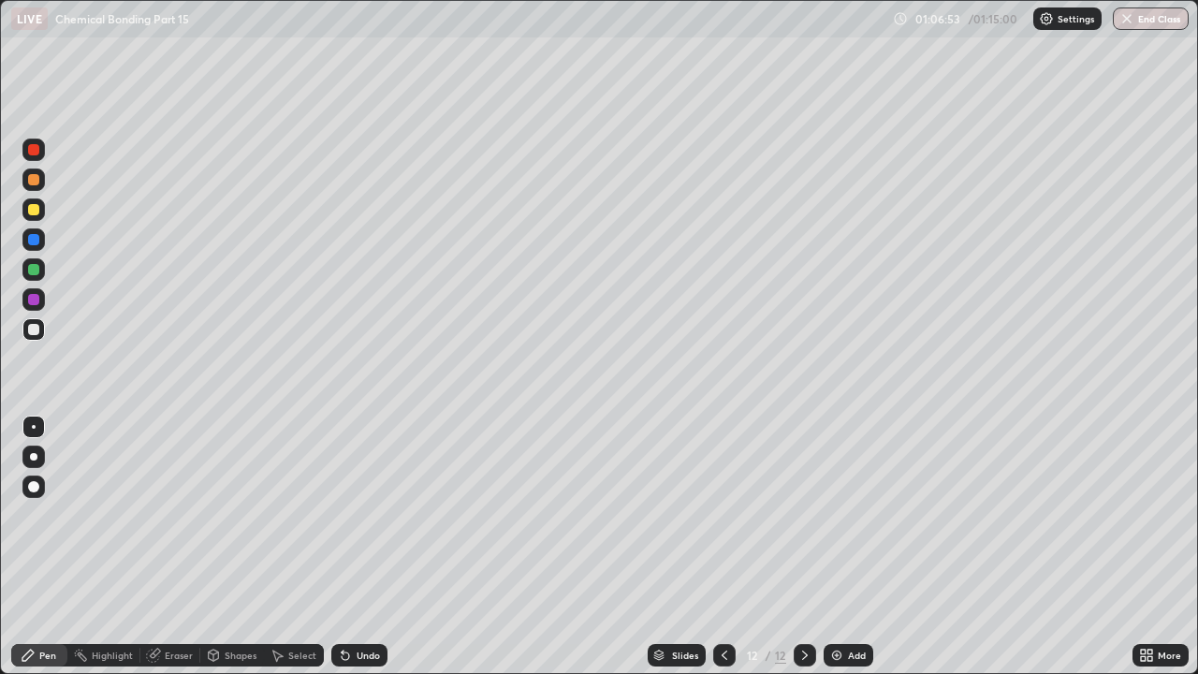
click at [722, 515] on icon at bounding box center [724, 655] width 15 height 15
click at [728, 515] on div at bounding box center [724, 654] width 22 height 37
click at [722, 515] on icon at bounding box center [724, 655] width 15 height 15
click at [805, 515] on icon at bounding box center [804, 655] width 15 height 15
click at [803, 515] on icon at bounding box center [804, 655] width 15 height 15
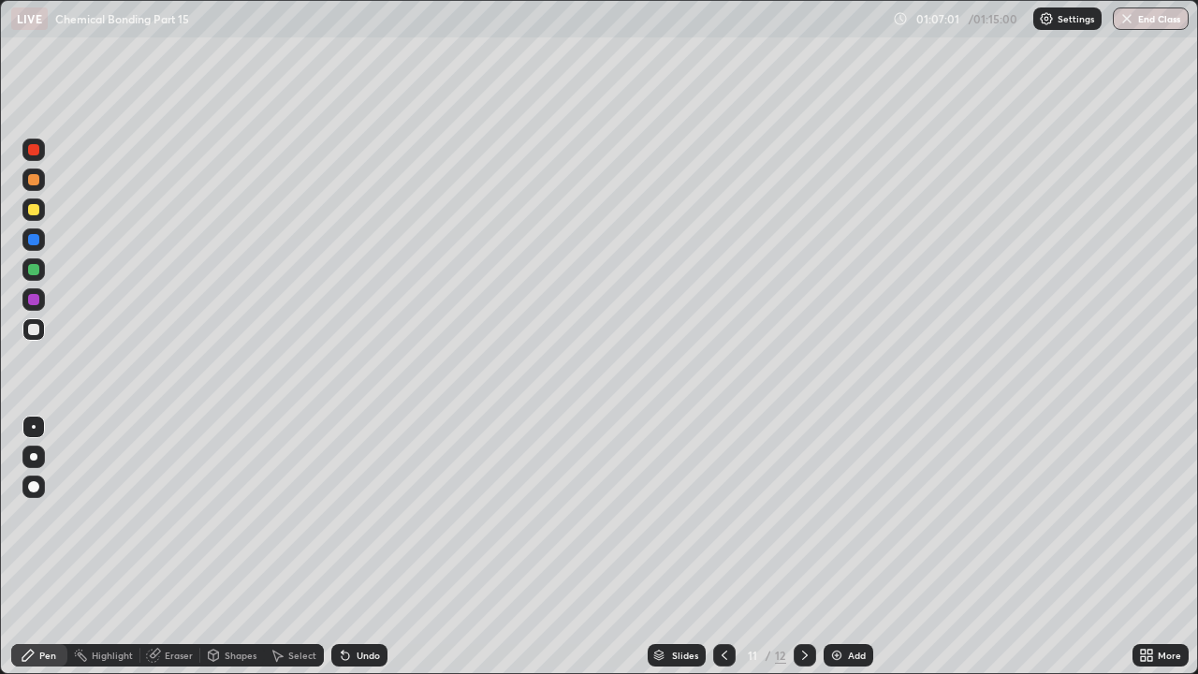
click at [804, 515] on icon at bounding box center [804, 655] width 15 height 15
click at [1162, 29] on button "End Class" at bounding box center [1152, 18] width 74 height 22
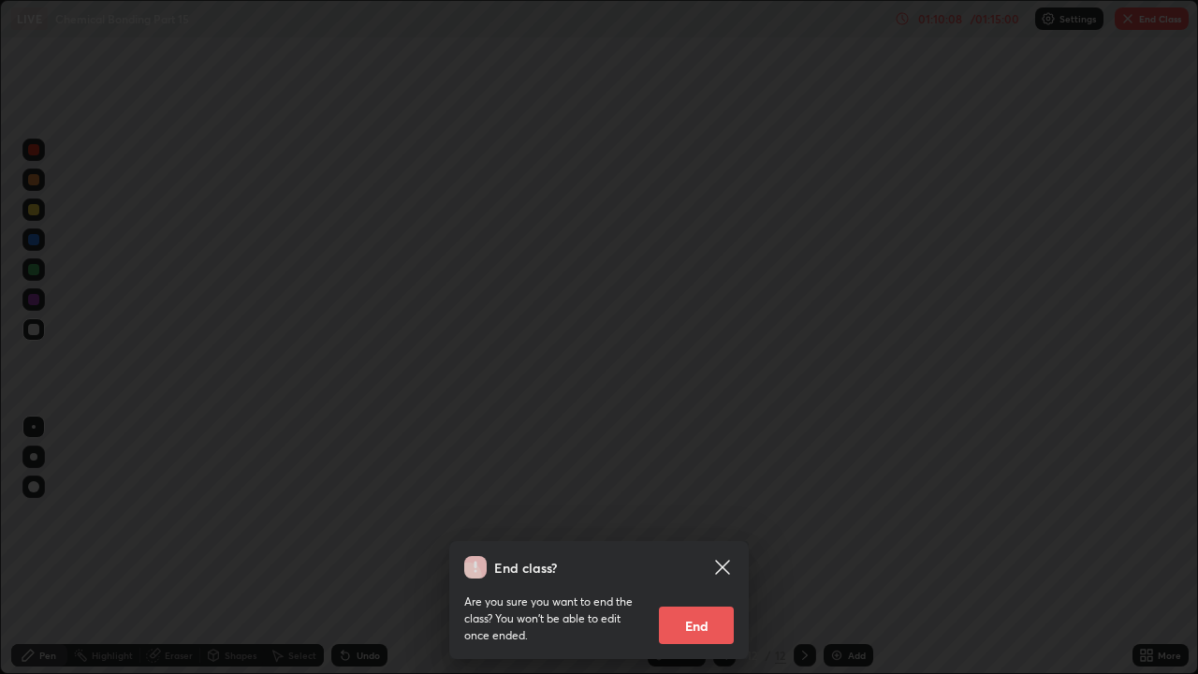
click at [704, 515] on button "End" at bounding box center [696, 624] width 75 height 37
